Goal: Transaction & Acquisition: Download file/media

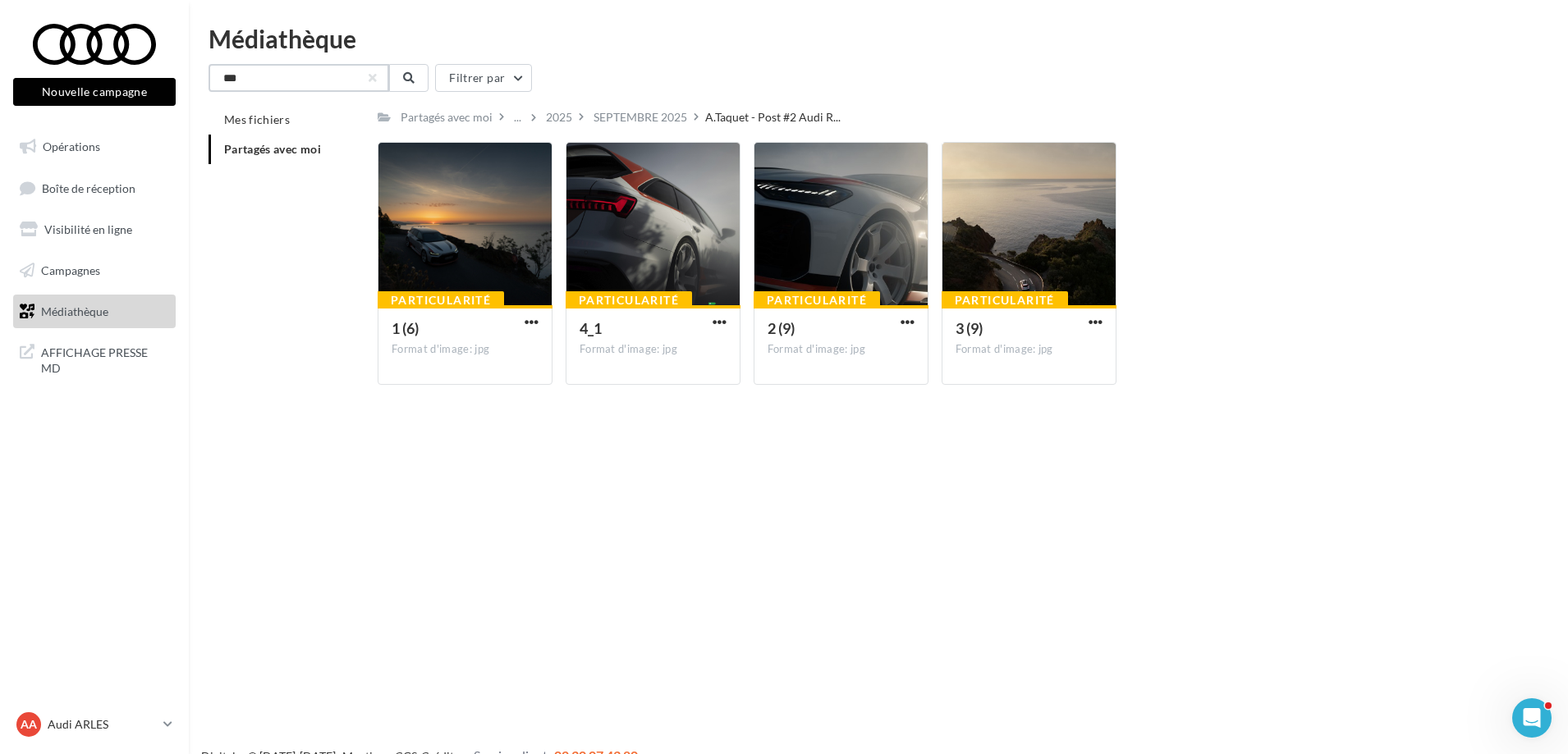
click at [272, 80] on input "***" at bounding box center [299, 78] width 181 height 28
type input "*"
click at [362, 84] on input "text" at bounding box center [299, 78] width 181 height 28
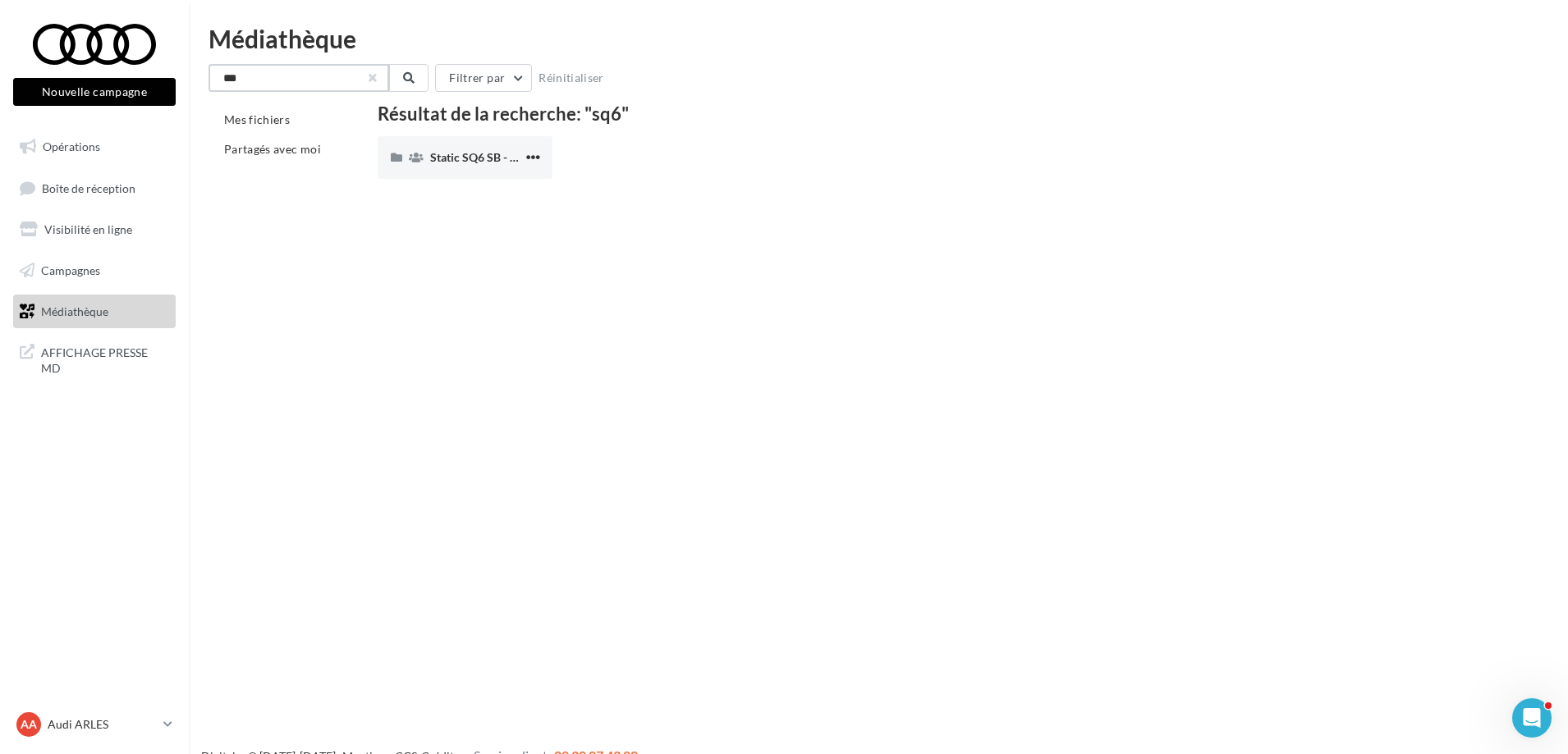
type input "***"
click at [369, 75] on button "button" at bounding box center [373, 78] width 7 height 7
type input "***"
click at [430, 150] on span "Static SQ6 SB - Shooting NV" at bounding box center [503, 157] width 145 height 14
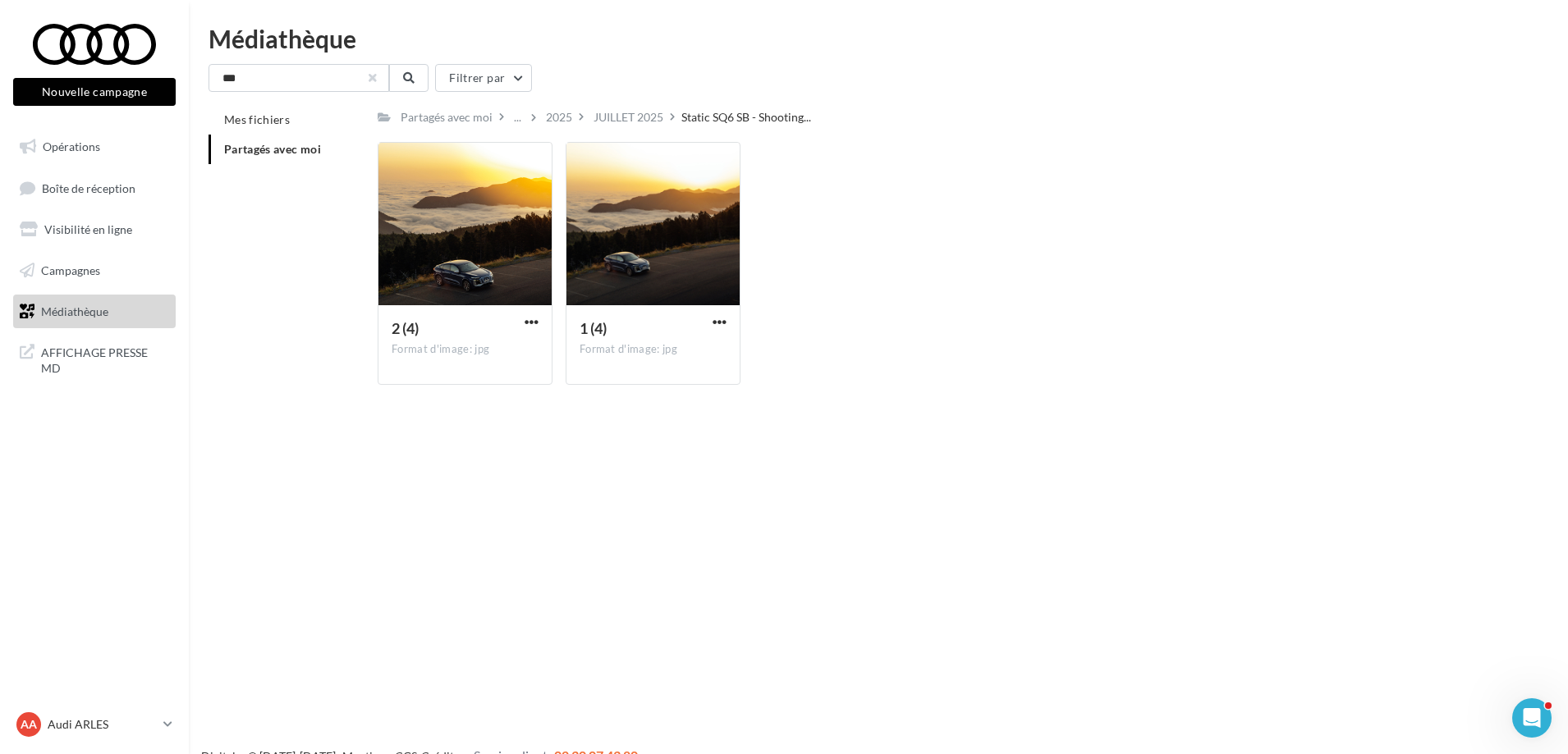
click at [376, 75] on button "button" at bounding box center [373, 78] width 7 height 7
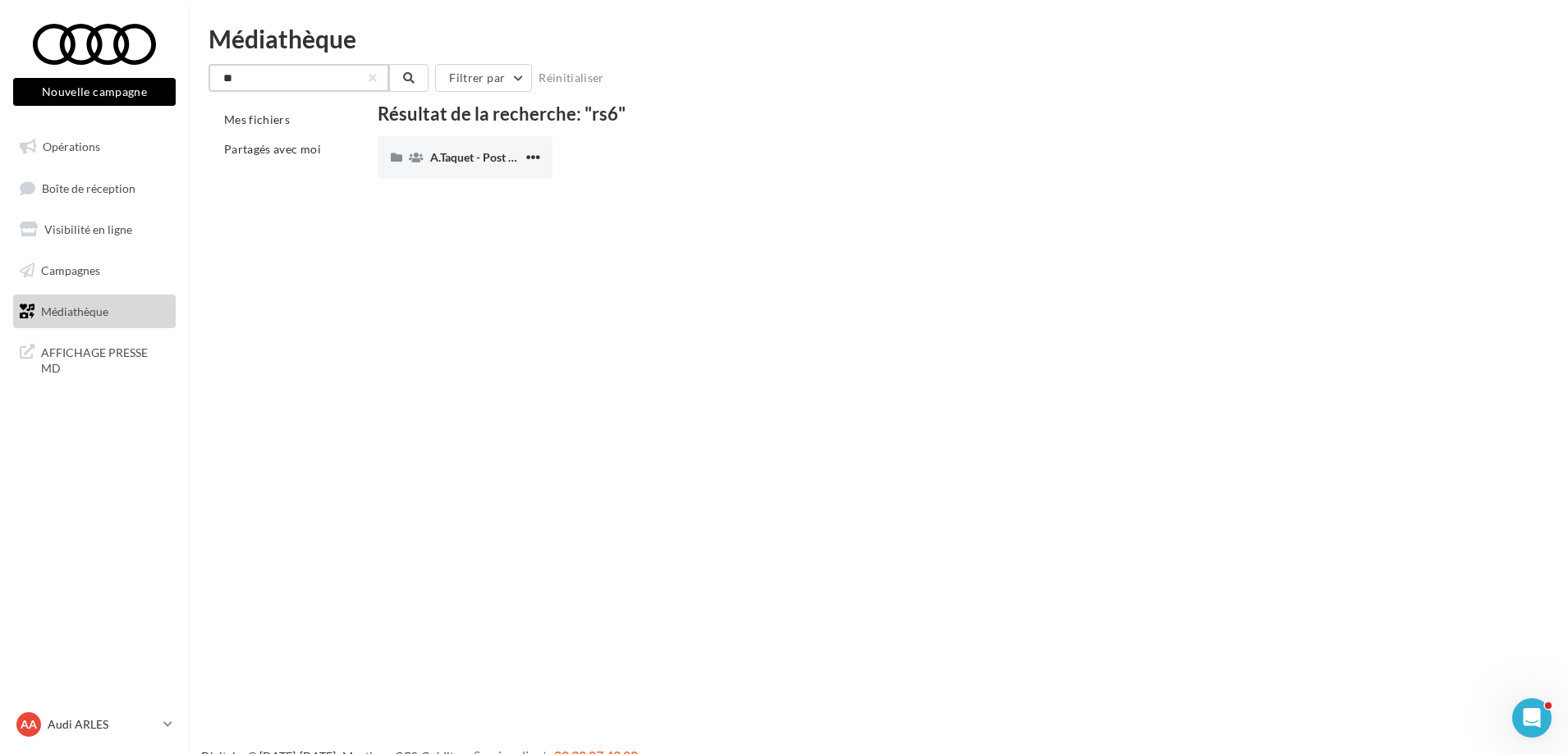
type input "*"
click at [277, 81] on input "text" at bounding box center [299, 78] width 181 height 28
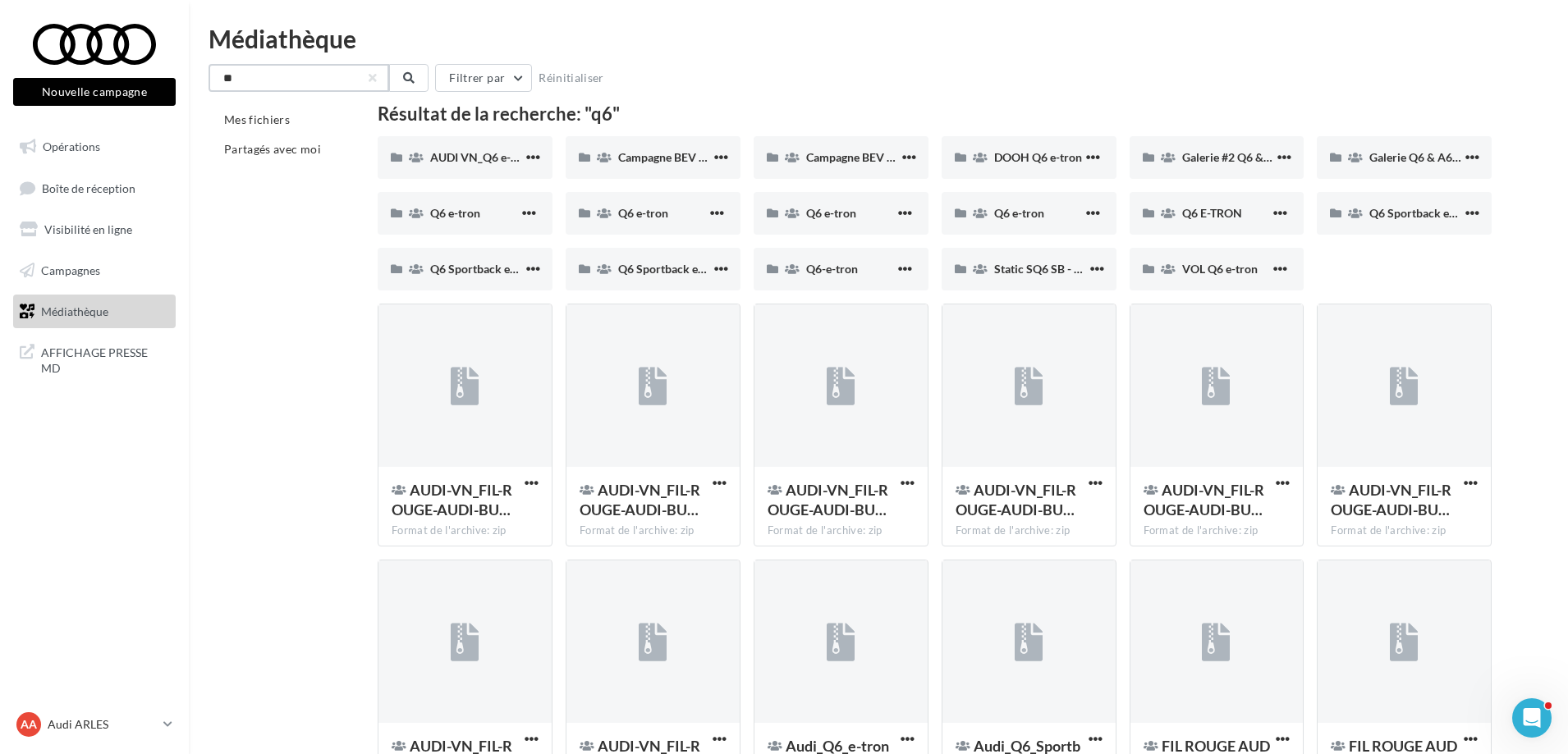
drag, startPoint x: 294, startPoint y: 73, endPoint x: 209, endPoint y: 91, distance: 86.9
click at [209, 91] on input "**" at bounding box center [299, 78] width 181 height 28
type input "**"
click at [284, 151] on span "Partagés avec moi" at bounding box center [272, 148] width 97 height 14
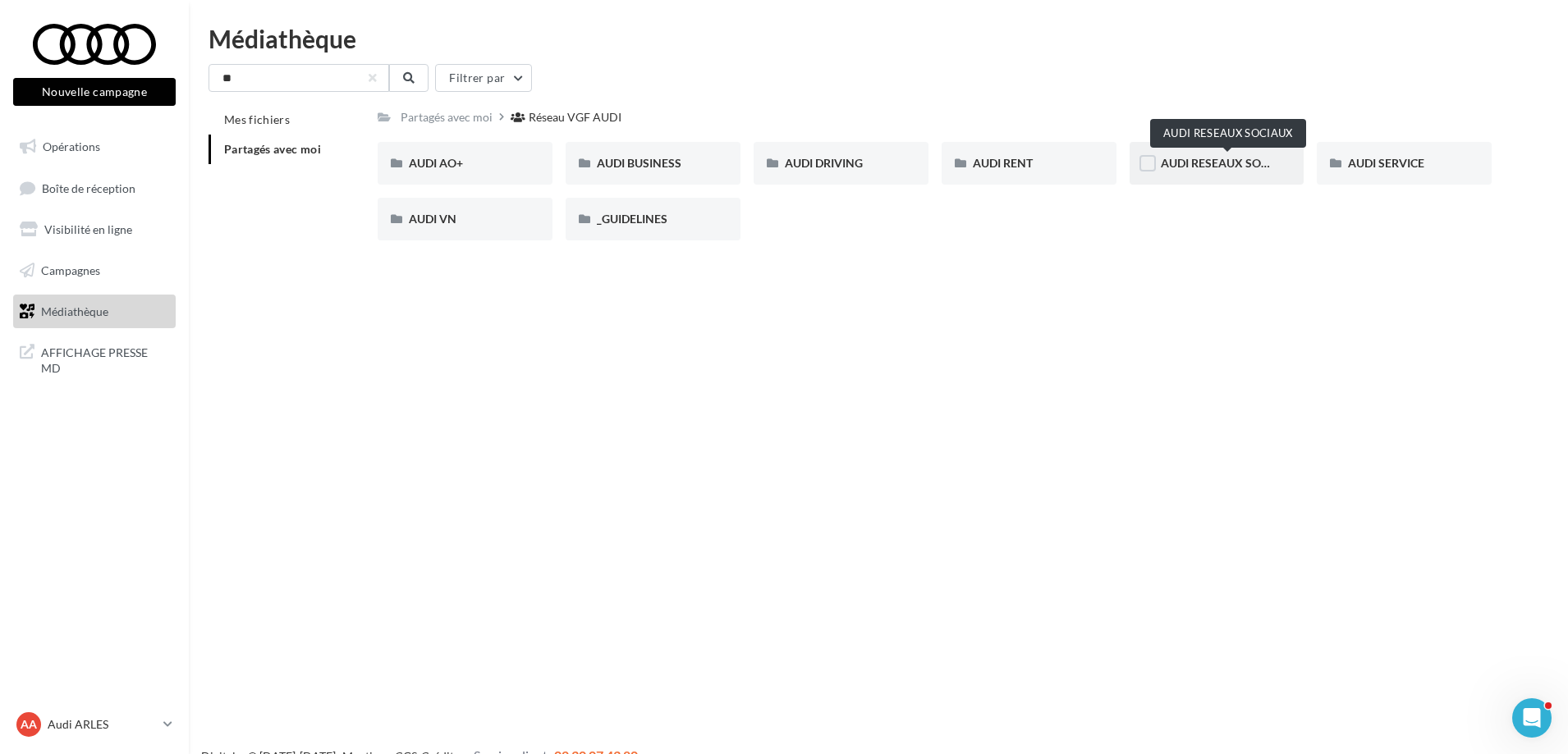
click at [1221, 165] on span "AUDI RESEAUX SOCIAUX" at bounding box center [1228, 163] width 136 height 14
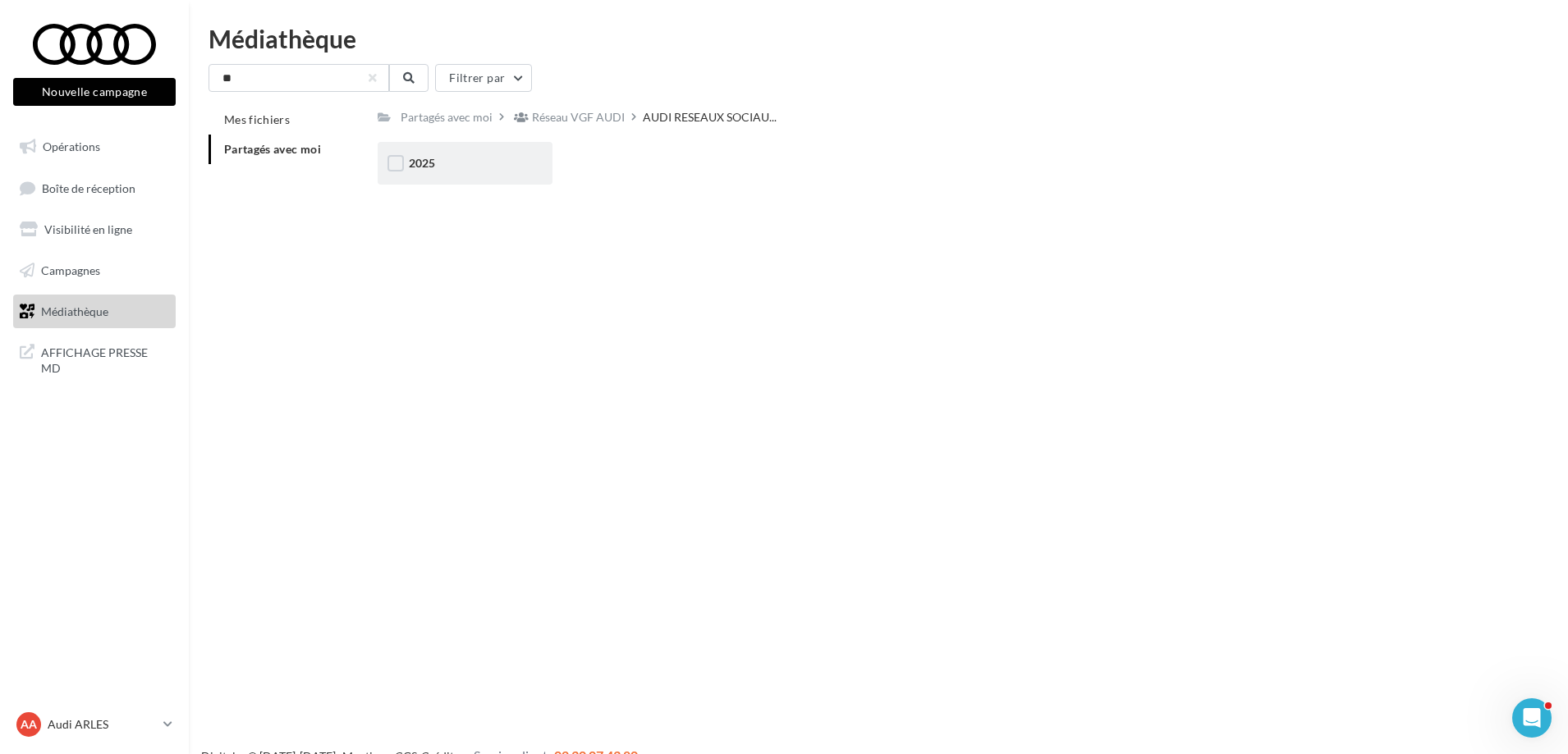
click at [466, 172] on div "2025" at bounding box center [465, 163] width 175 height 43
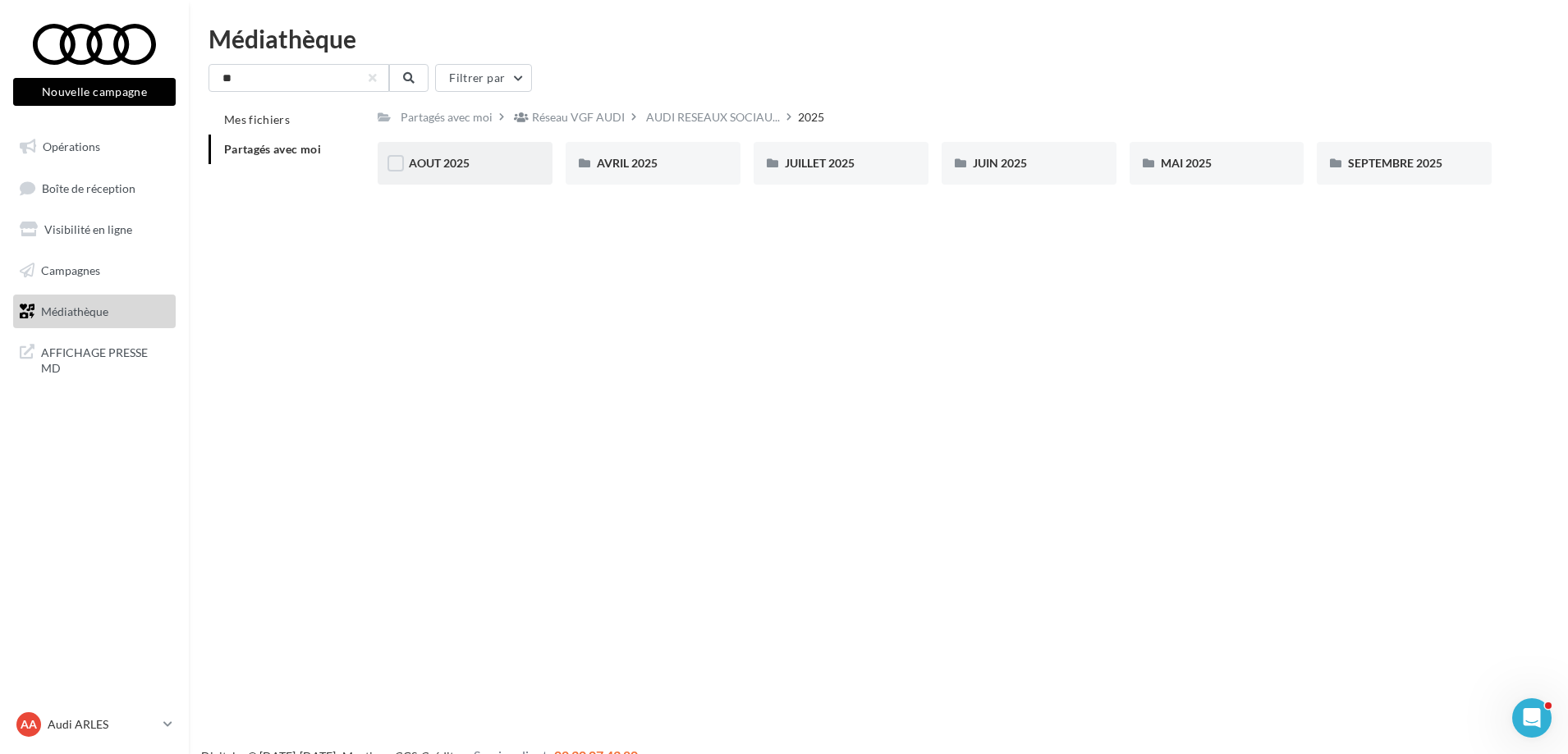
click at [451, 170] on div "AOUT 2025" at bounding box center [465, 163] width 112 height 16
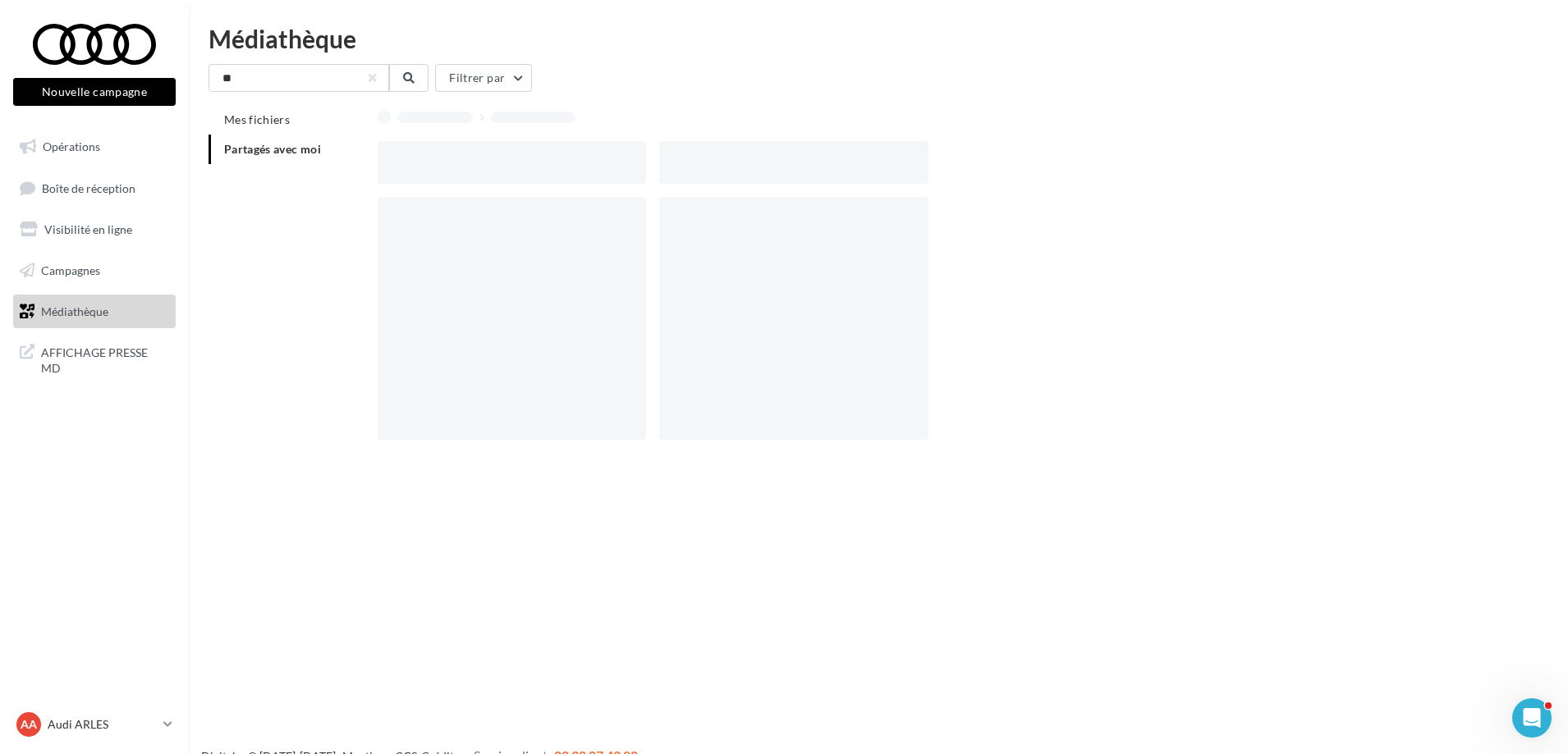
click at [451, 170] on div at bounding box center [512, 162] width 268 height 43
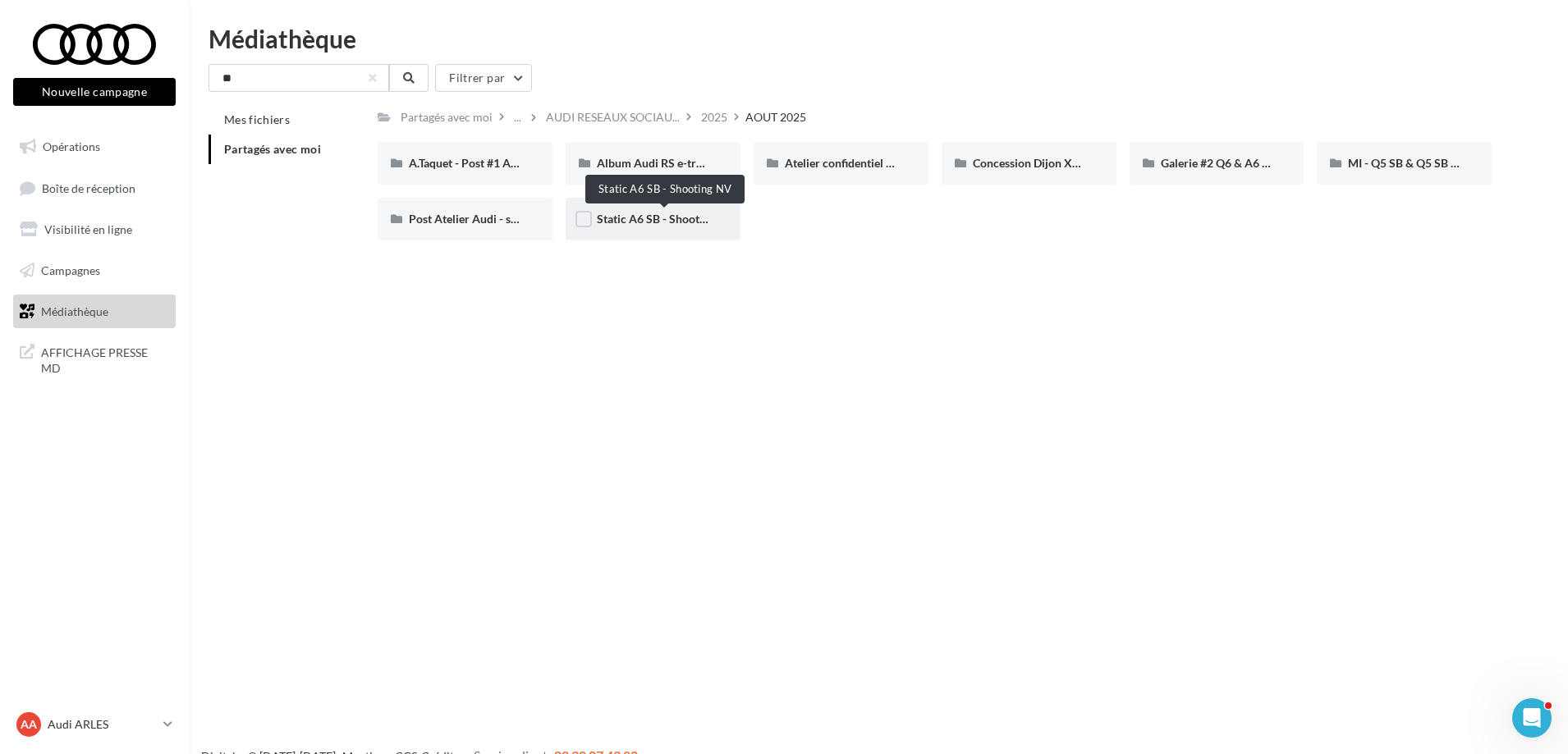
click at [644, 218] on span "Static A6 SB - Shooting NV" at bounding box center [666, 218] width 138 height 14
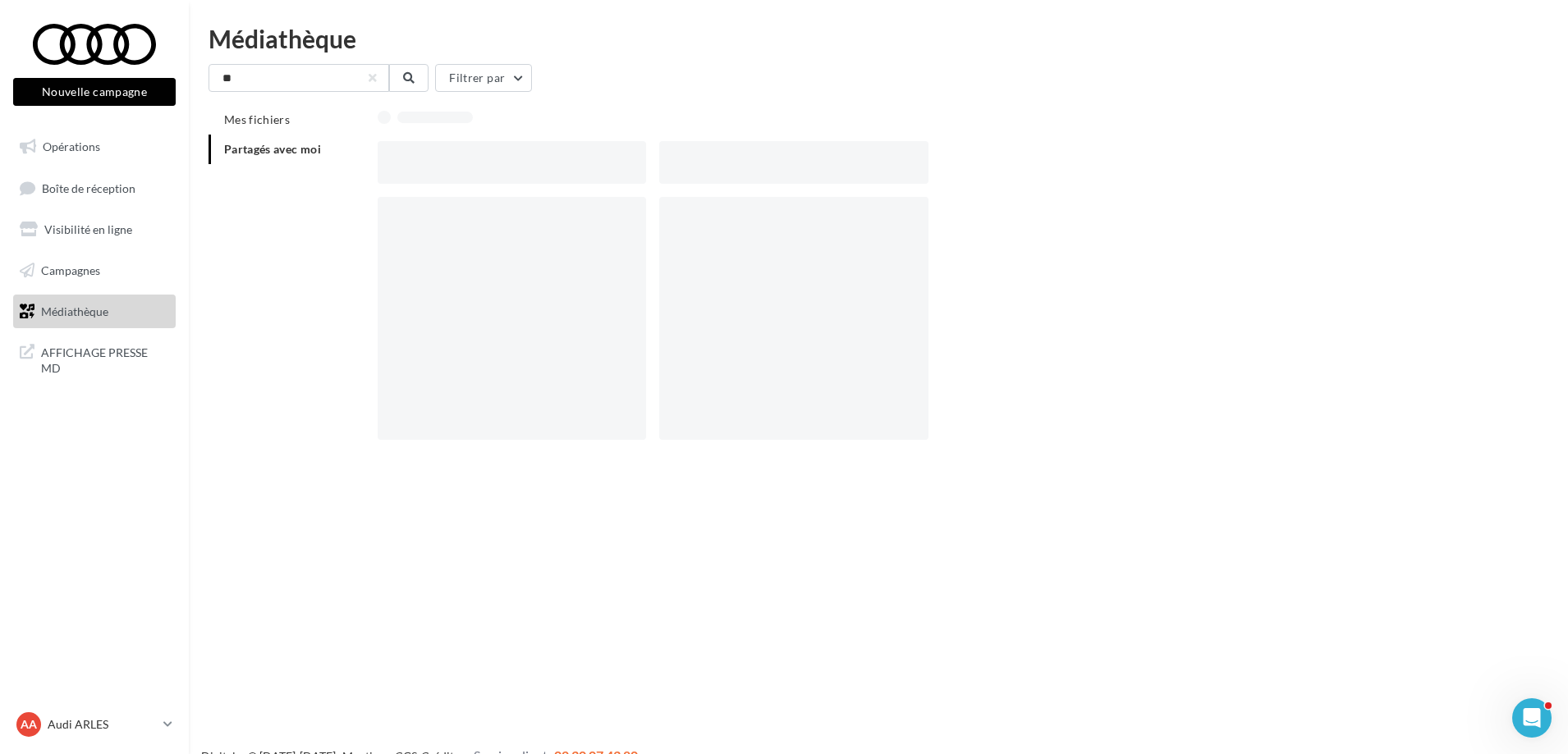
click at [644, 218] on div at bounding box center [512, 319] width 268 height 243
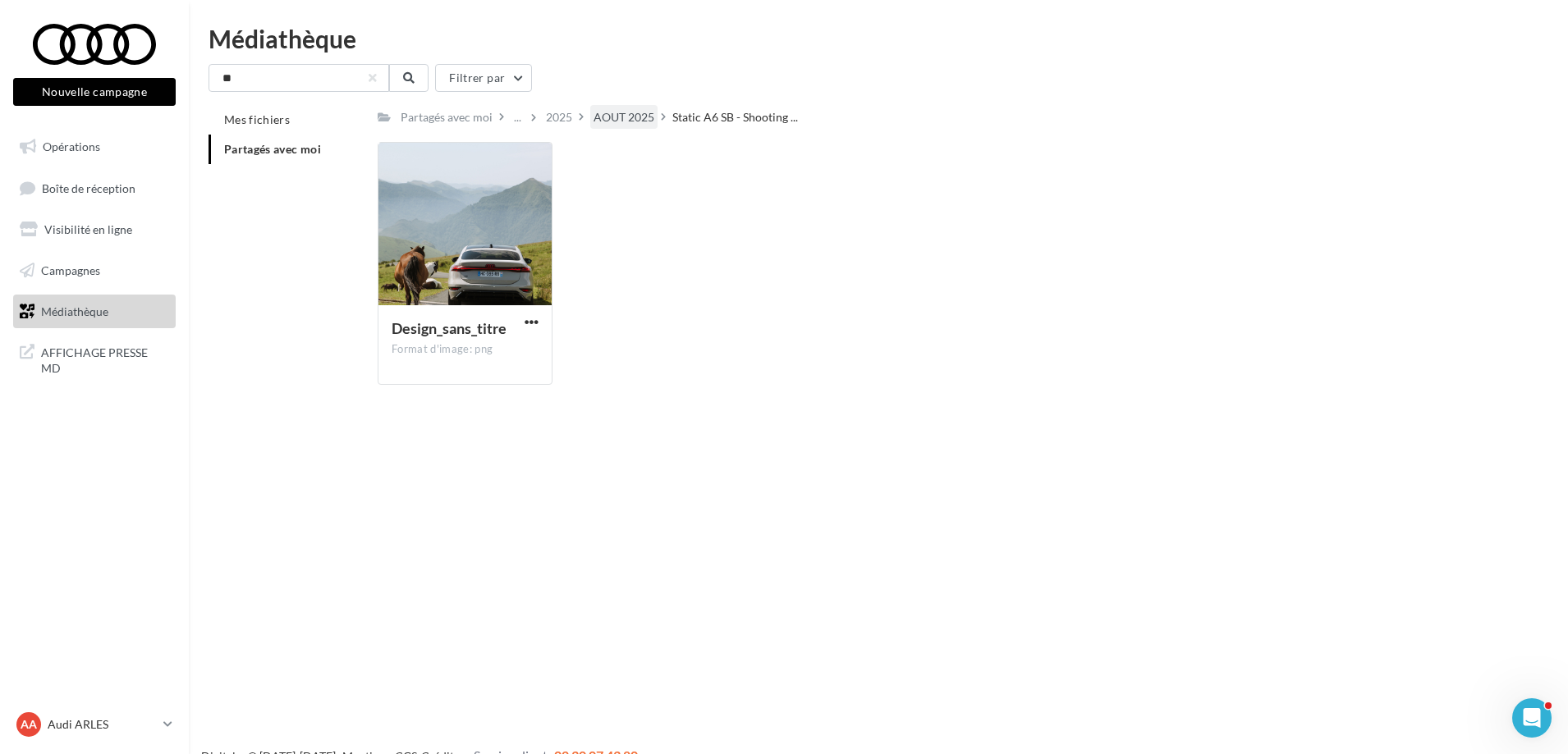
click at [639, 124] on div "AOUT 2025" at bounding box center [624, 116] width 61 height 16
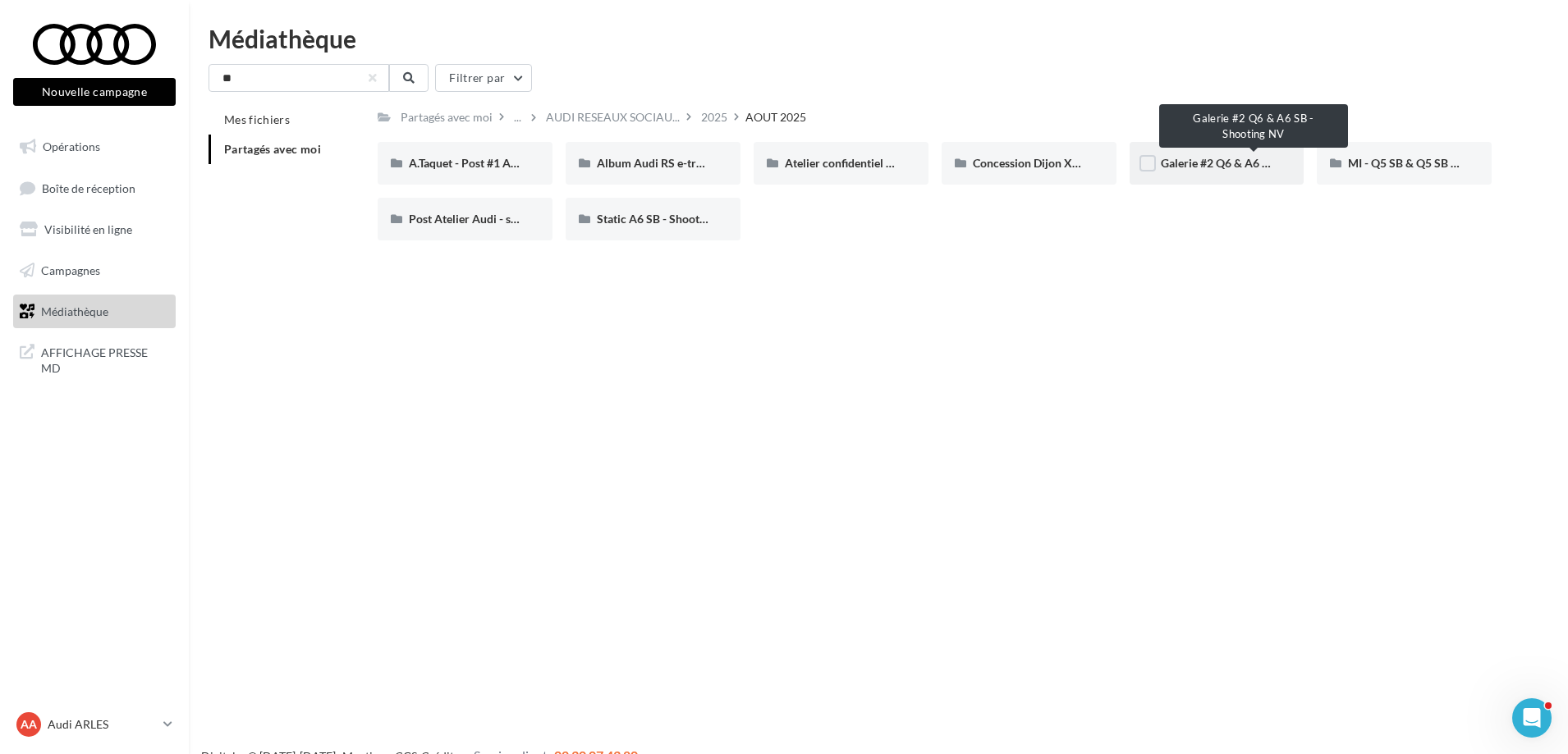
click at [1219, 169] on span "Galerie #2 Q6 & A6 SB - Shooting NV" at bounding box center [1255, 163] width 190 height 14
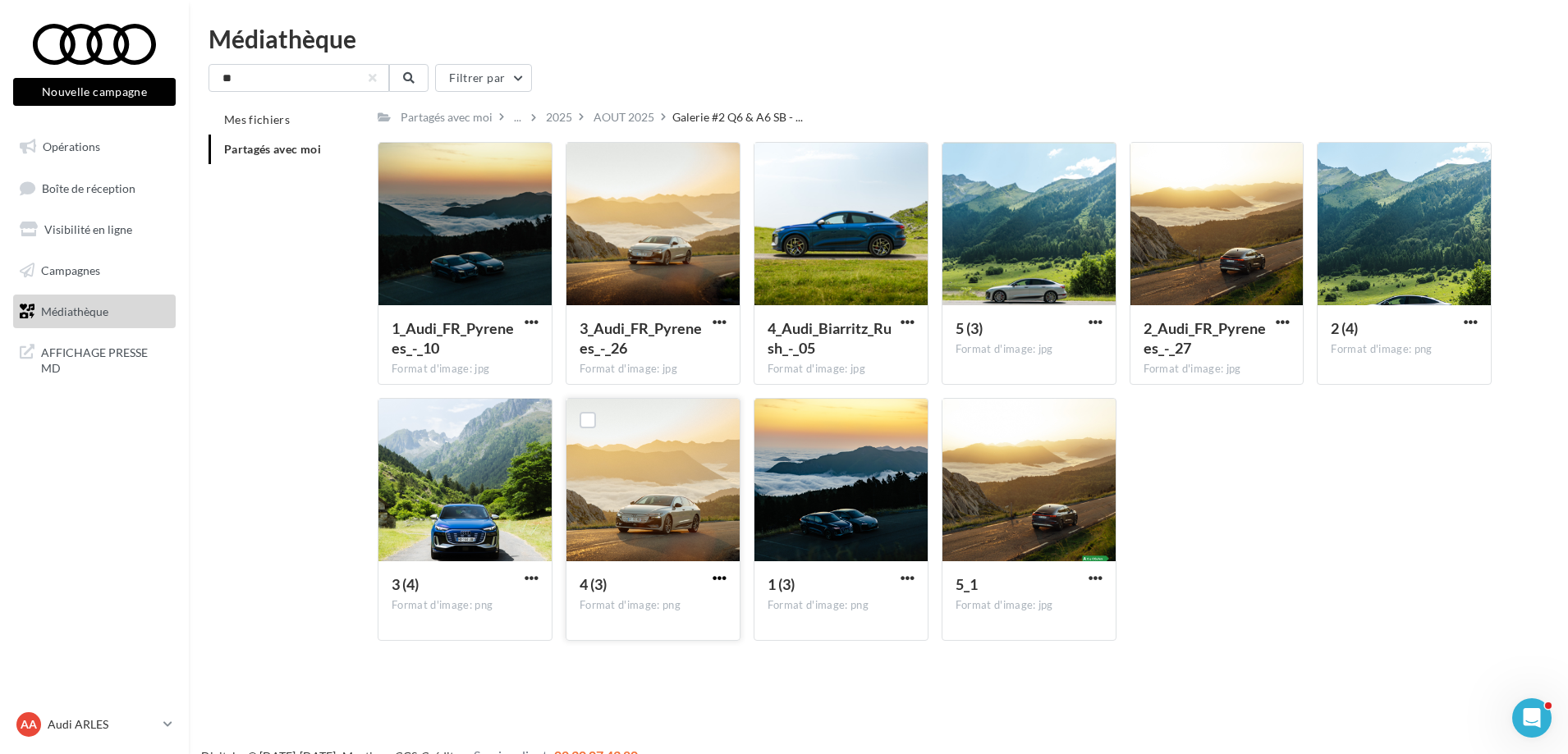
click at [723, 576] on span "button" at bounding box center [719, 578] width 14 height 14
click at [673, 612] on button "Télécharger" at bounding box center [648, 611] width 164 height 43
click at [1301, 464] on div "1_Audi_FR_Pyrenees_-_10 Format d'image: jpg 1_Audi_FR_Pyrenees_-_10 3_Audi_FR_P…" at bounding box center [941, 397] width 1127 height 512
click at [626, 119] on div "AOUT 2025" at bounding box center [624, 116] width 61 height 16
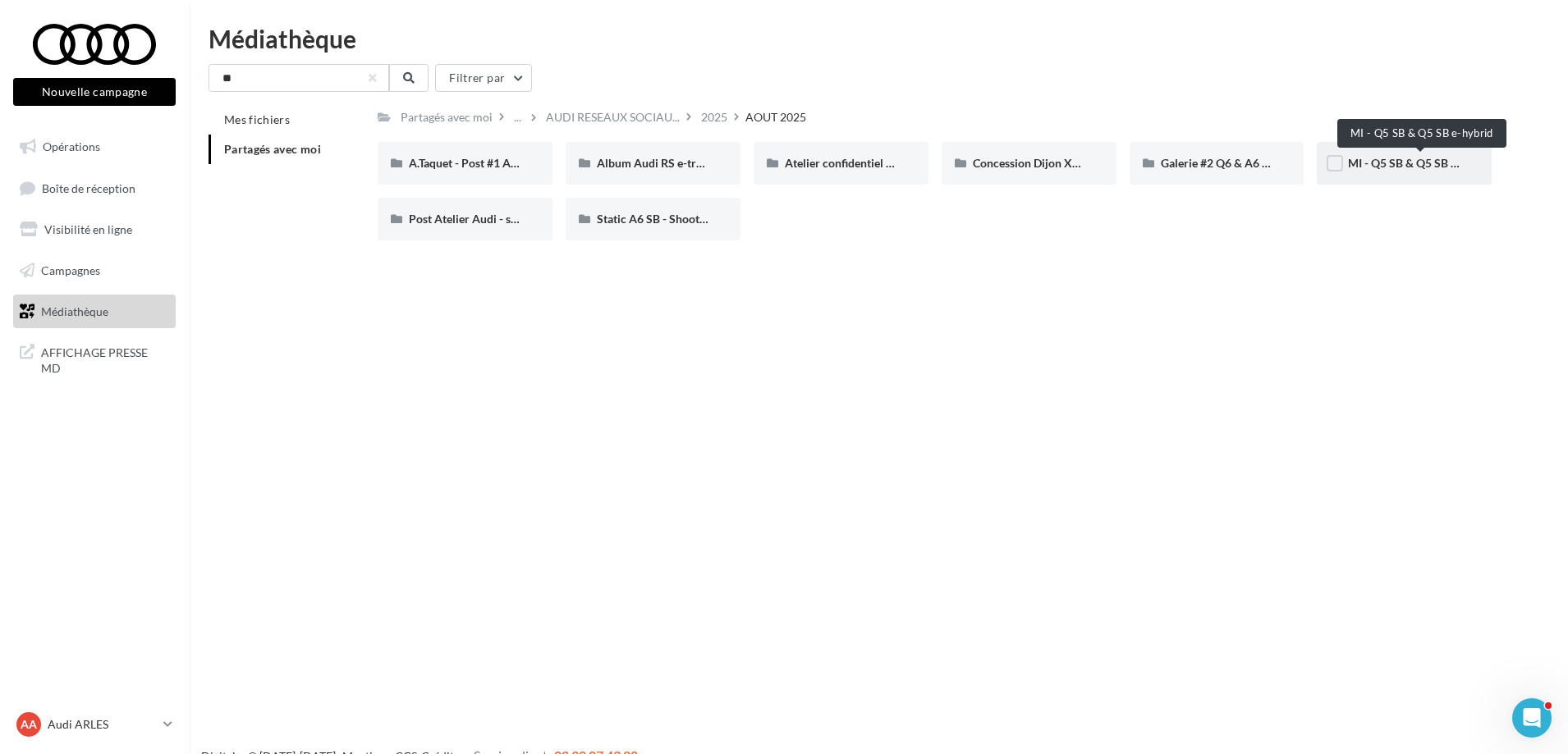
click at [1398, 166] on span "MI - Q5 SB & Q5 SB e-hybrid" at bounding box center [1420, 163] width 146 height 14
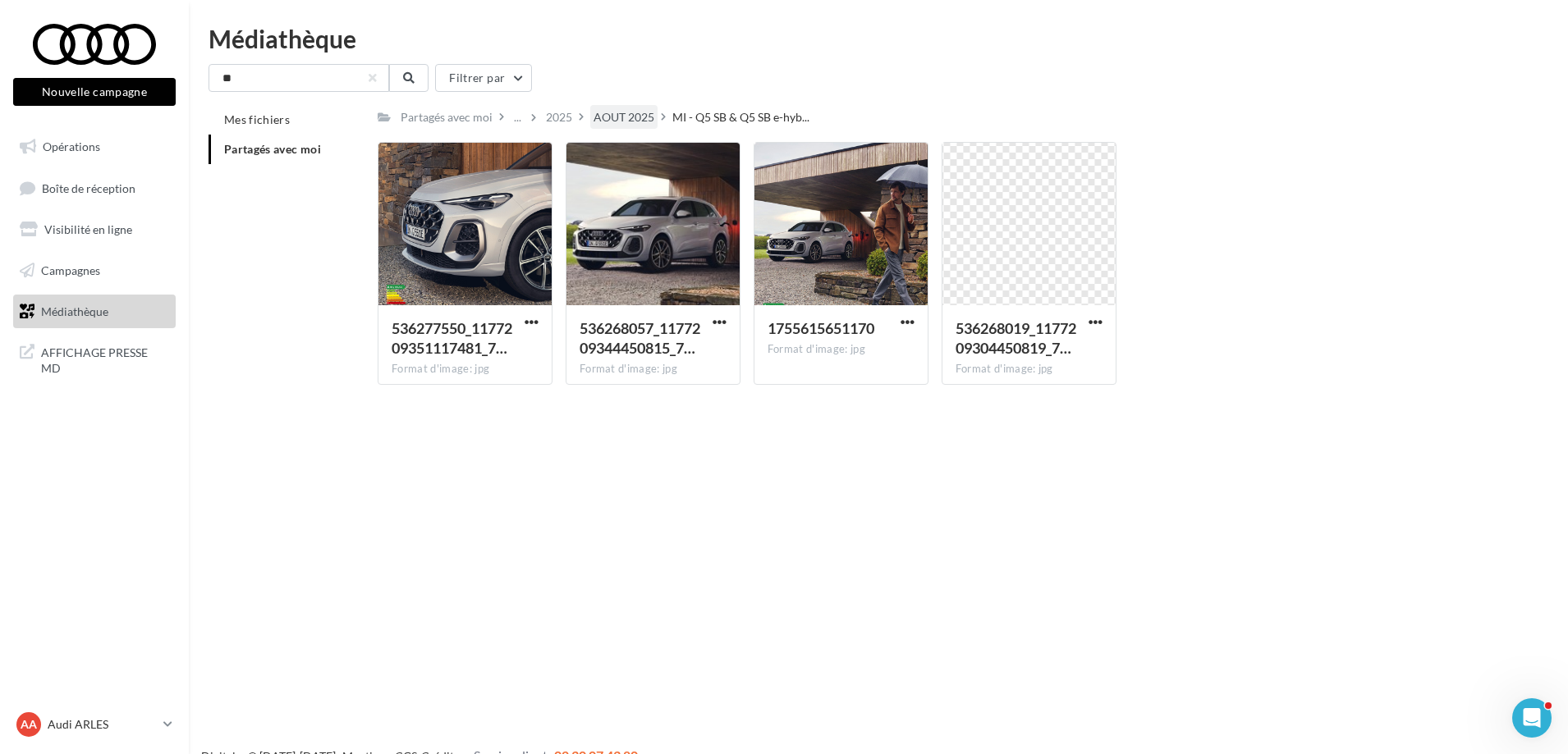
click at [632, 122] on div "AOUT 2025" at bounding box center [624, 116] width 61 height 16
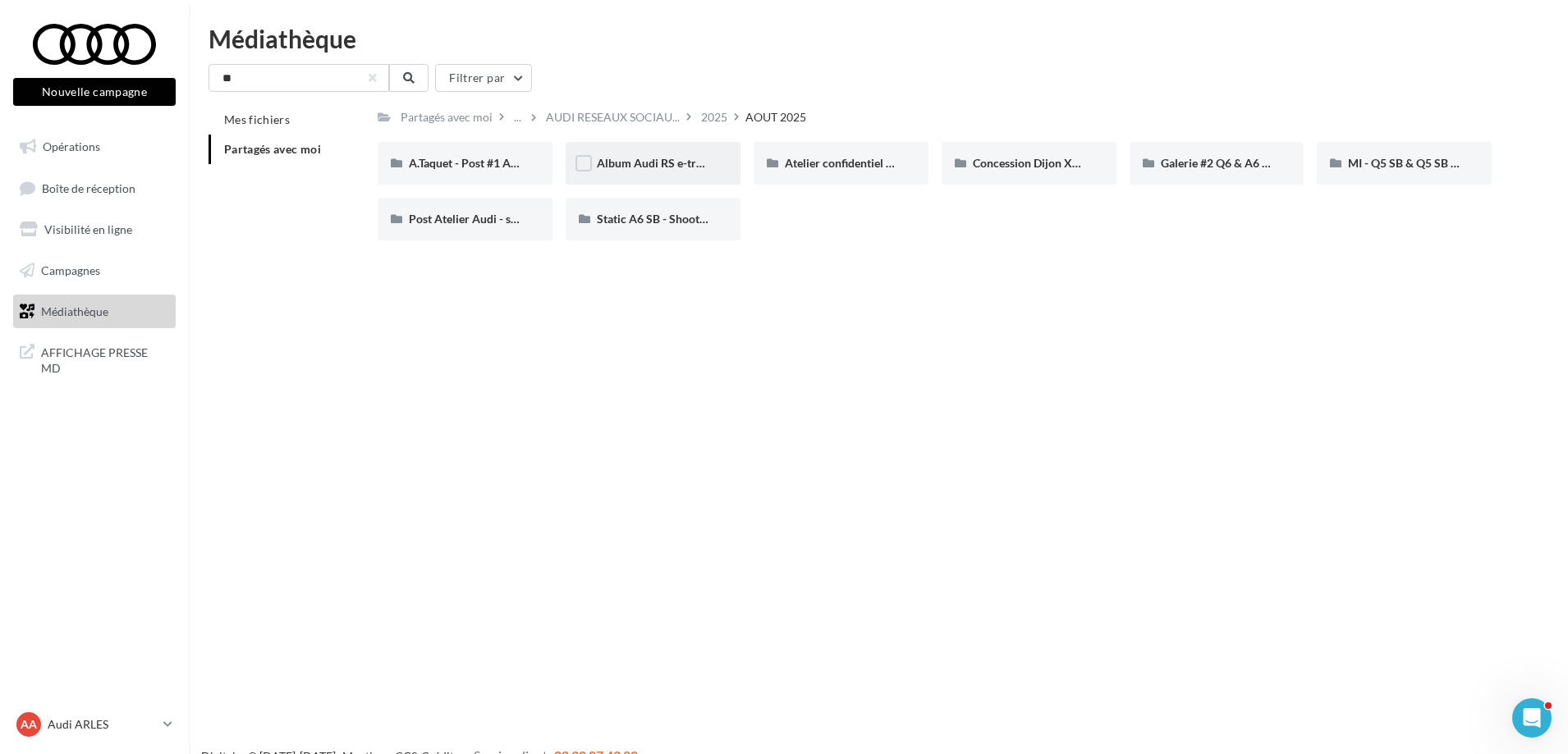
click at [638, 167] on span "Album Audi RS e-tron GT (e-tron GT attack plan)" at bounding box center [720, 163] width 247 height 14
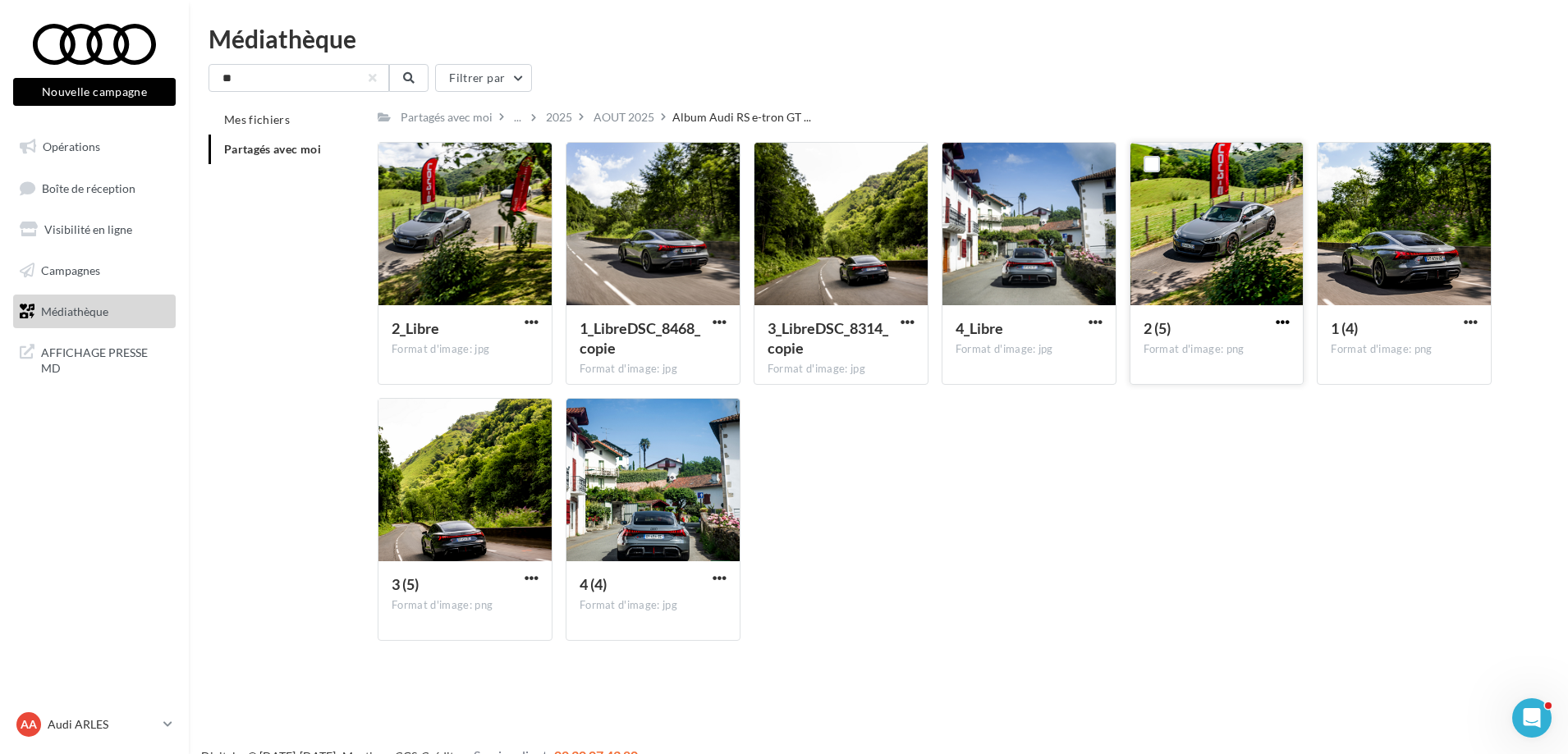
click at [1276, 320] on span "button" at bounding box center [1282, 322] width 14 height 14
click at [1475, 320] on span "button" at bounding box center [1470, 322] width 14 height 14
click at [1381, 369] on button "Télécharger" at bounding box center [1398, 354] width 164 height 43
click at [951, 520] on div "2_Libre Format d'image: jpg 2_Libre 1_LibreDSC_8468_copie Format d'image: jpg 1…" at bounding box center [941, 397] width 1127 height 512
